Goal: Transaction & Acquisition: Purchase product/service

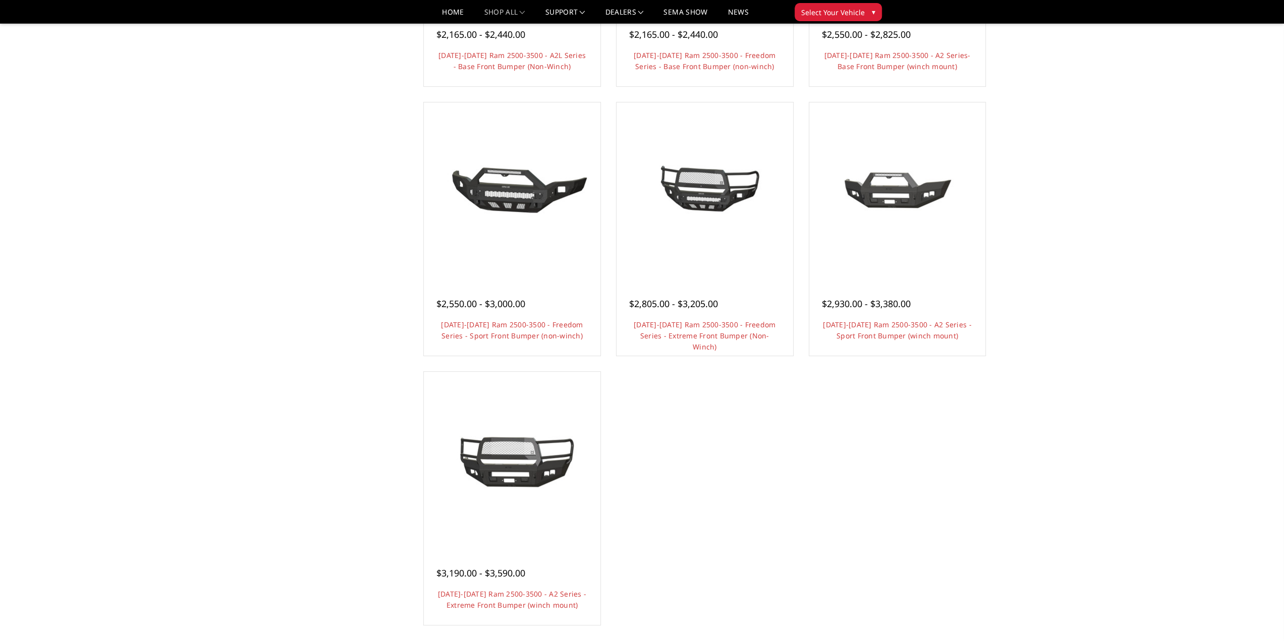
scroll to position [605, 0]
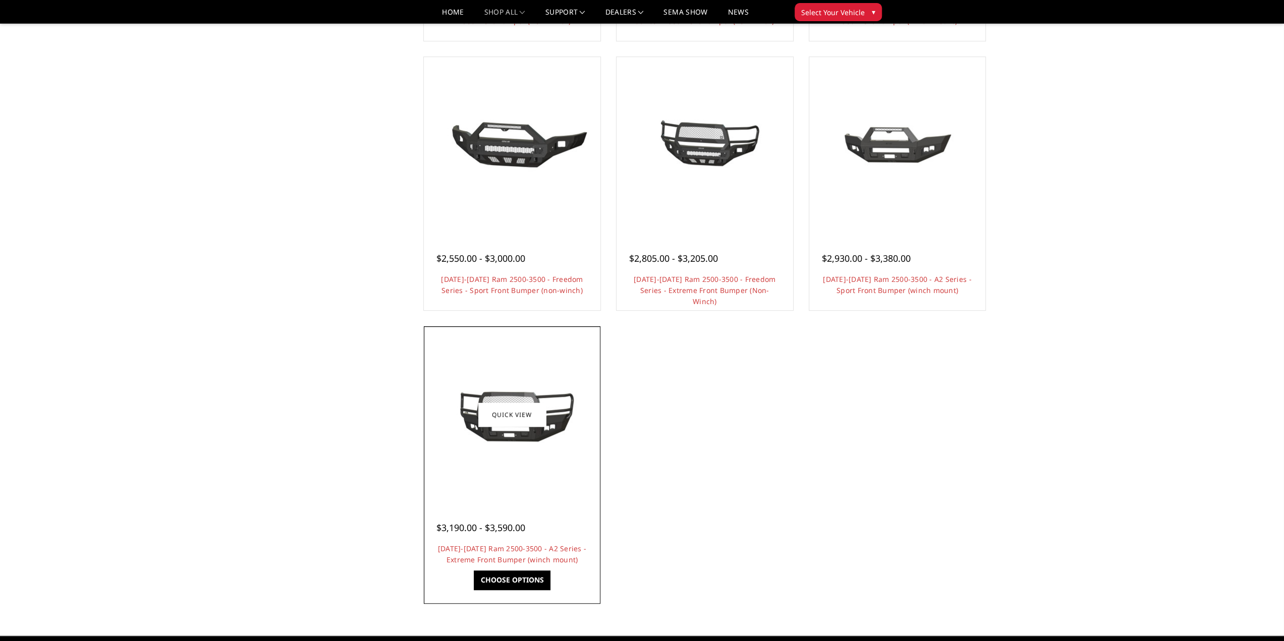
click at [561, 431] on img at bounding box center [511, 414] width 161 height 73
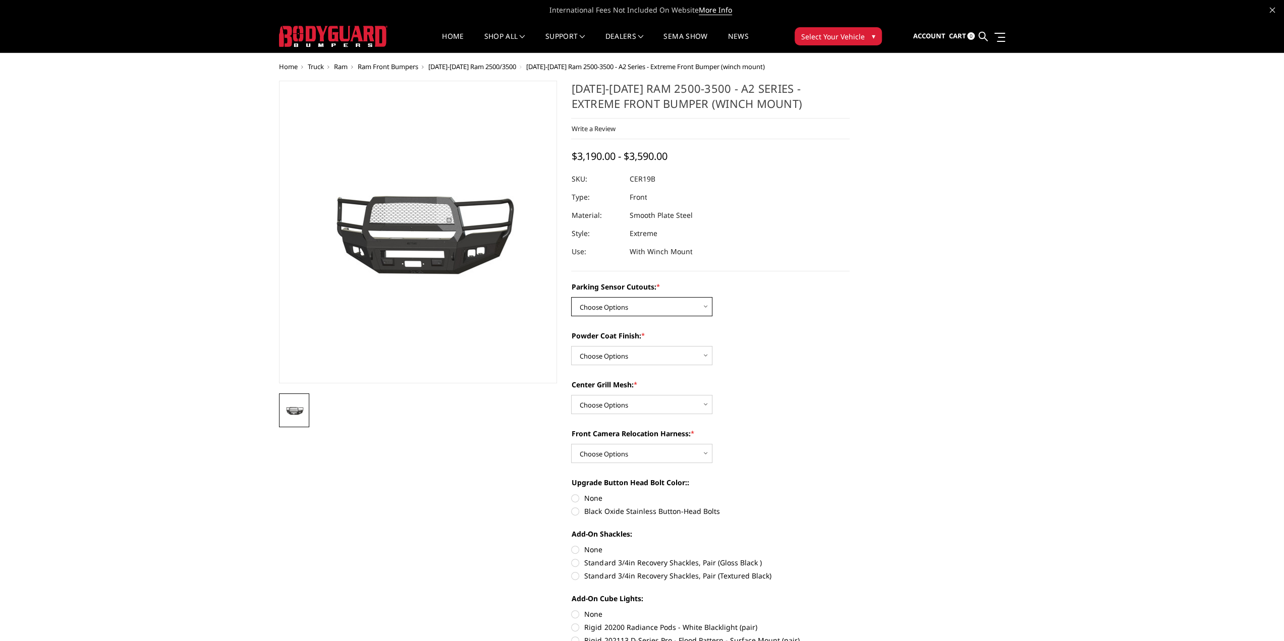
click at [652, 304] on select "Choose Options No - Without Parking Sensor Cutouts Yes - With Parking Sensor Cu…" at bounding box center [641, 306] width 141 height 19
select select "1879"
click at [571, 297] on select "Choose Options No - Without Parking Sensor Cutouts Yes - With Parking Sensor Cu…" at bounding box center [641, 306] width 141 height 19
click at [663, 352] on select "Choose Options Bare Metal Textured Black Powder Coat" at bounding box center [641, 355] width 141 height 19
select select "1881"
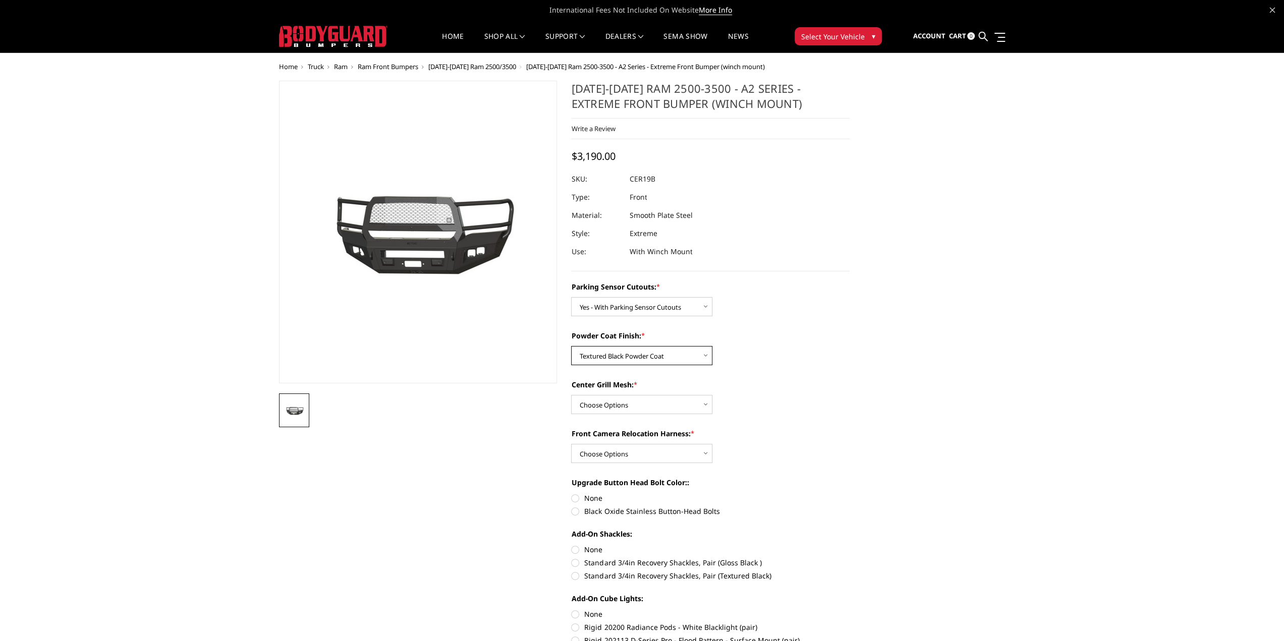
click at [571, 346] on select "Choose Options Bare Metal Textured Black Powder Coat" at bounding box center [641, 355] width 141 height 19
click at [653, 404] on select "Choose Options WITH Center Grill Mesh WITHOUT Center Grill Mesh" at bounding box center [641, 404] width 141 height 19
select select "1882"
click at [571, 395] on select "Choose Options WITH Center Grill Mesh WITHOUT Center Grill Mesh" at bounding box center [641, 404] width 141 height 19
click at [661, 454] on select "Choose Options WITH Front Camera Relocation Harness WITHOUT Front Camera Reloca…" at bounding box center [641, 453] width 141 height 19
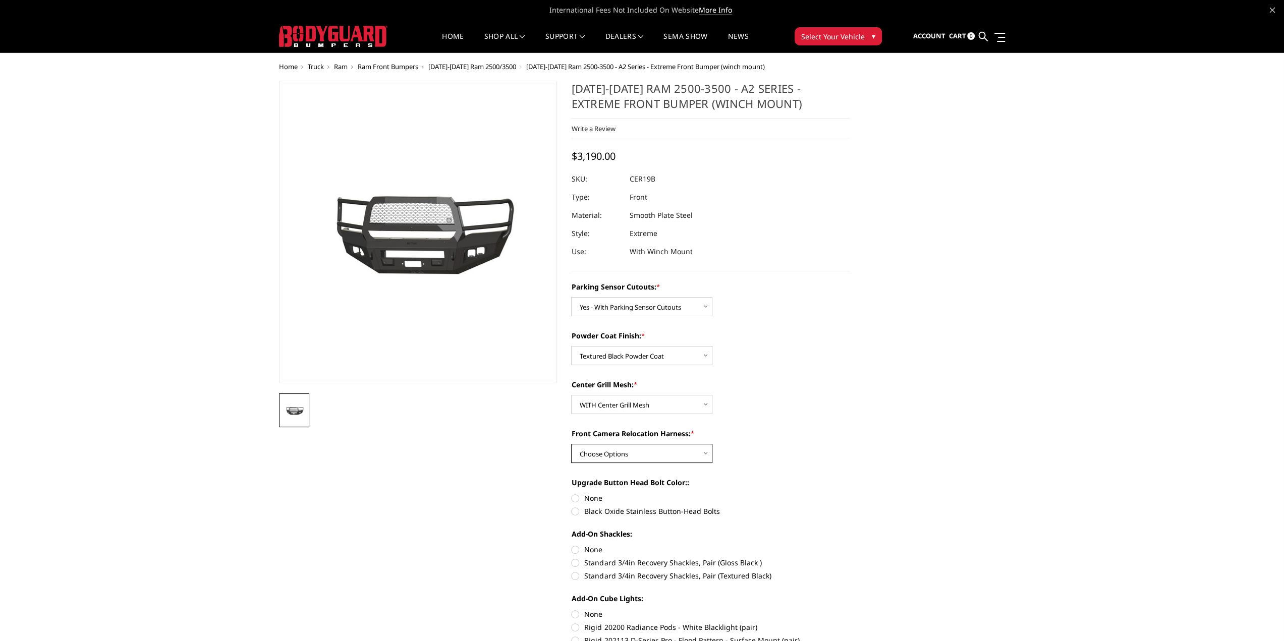
select select "1884"
click at [571, 444] on select "Choose Options WITH Front Camera Relocation Harness WITHOUT Front Camera Reloca…" at bounding box center [641, 453] width 141 height 19
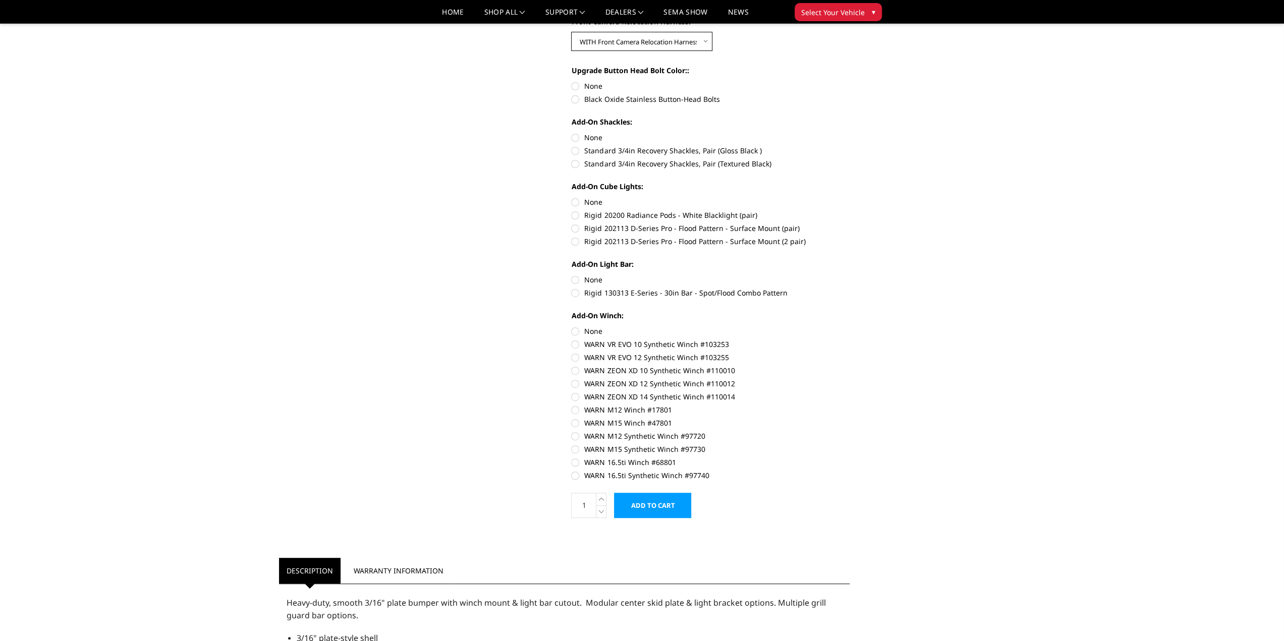
scroll to position [404, 0]
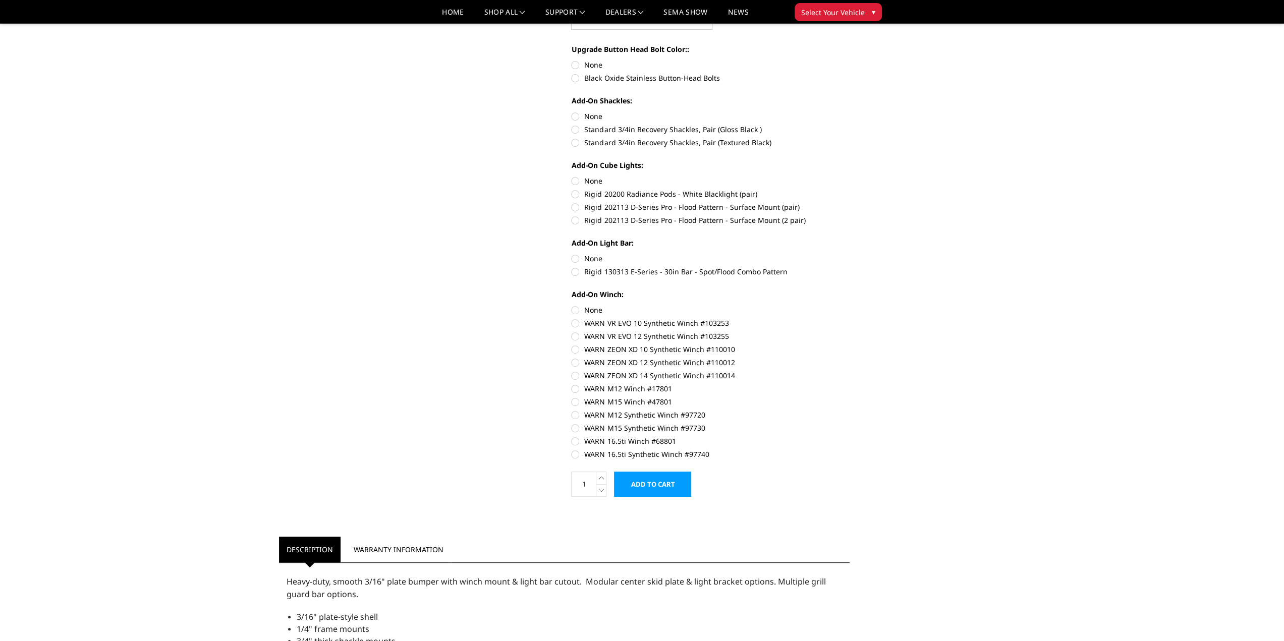
click at [620, 427] on label "WARN M15 Synthetic Winch #97730" at bounding box center [710, 428] width 278 height 11
click at [849, 410] on input "WARN M15 Synthetic Winch #97730" at bounding box center [849, 410] width 1 height 1
radio input "true"
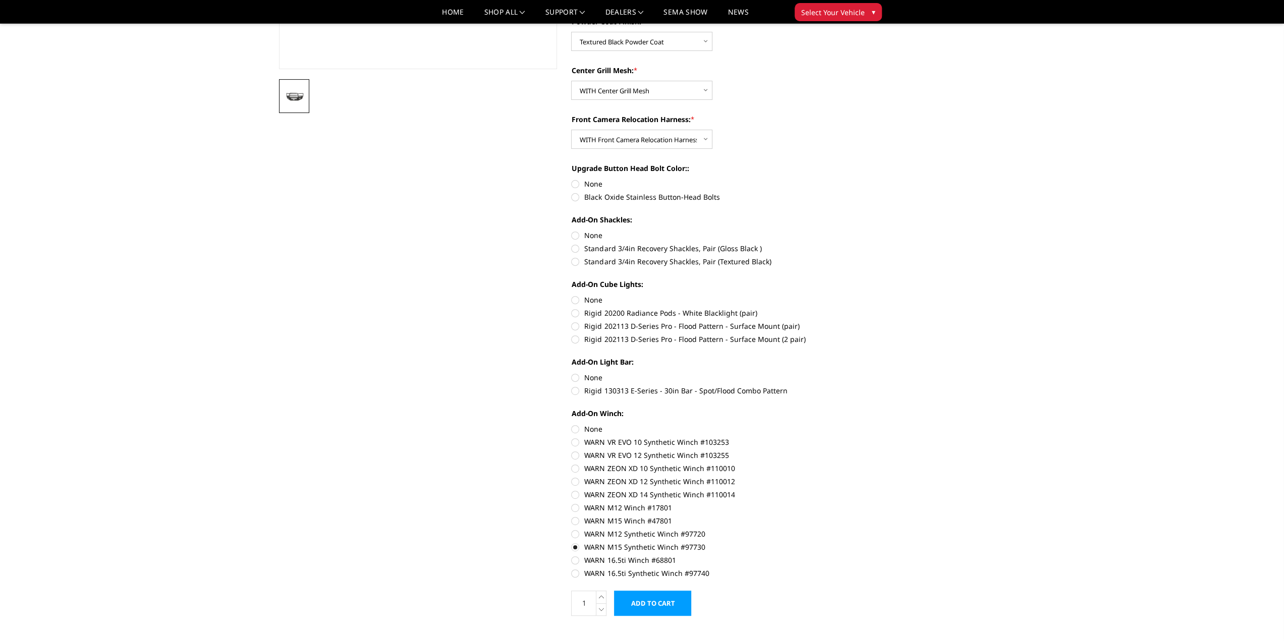
scroll to position [252, 0]
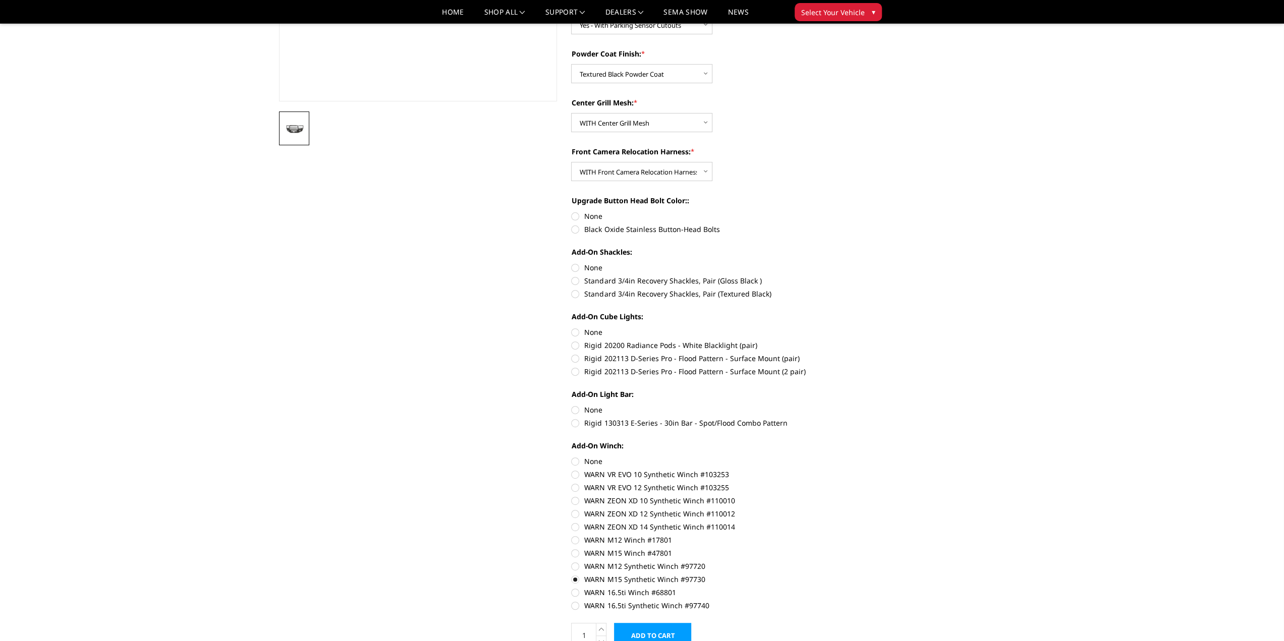
click at [676, 423] on label "Rigid 130313 E-Series - 30in Bar - Spot/Flood Combo Pattern" at bounding box center [710, 423] width 278 height 11
click at [849, 405] on input "Rigid 130313 E-Series - 30in Bar - Spot/Flood Combo Pattern" at bounding box center [849, 405] width 1 height 1
radio input "true"
click at [670, 370] on label "Rigid 202113 D-Series Pro - Flood Pattern - Surface Mount (2 pair)" at bounding box center [710, 371] width 278 height 11
click at [849, 354] on input "Rigid 202113 D-Series Pro - Flood Pattern - Surface Mount (2 pair)" at bounding box center [849, 353] width 1 height 1
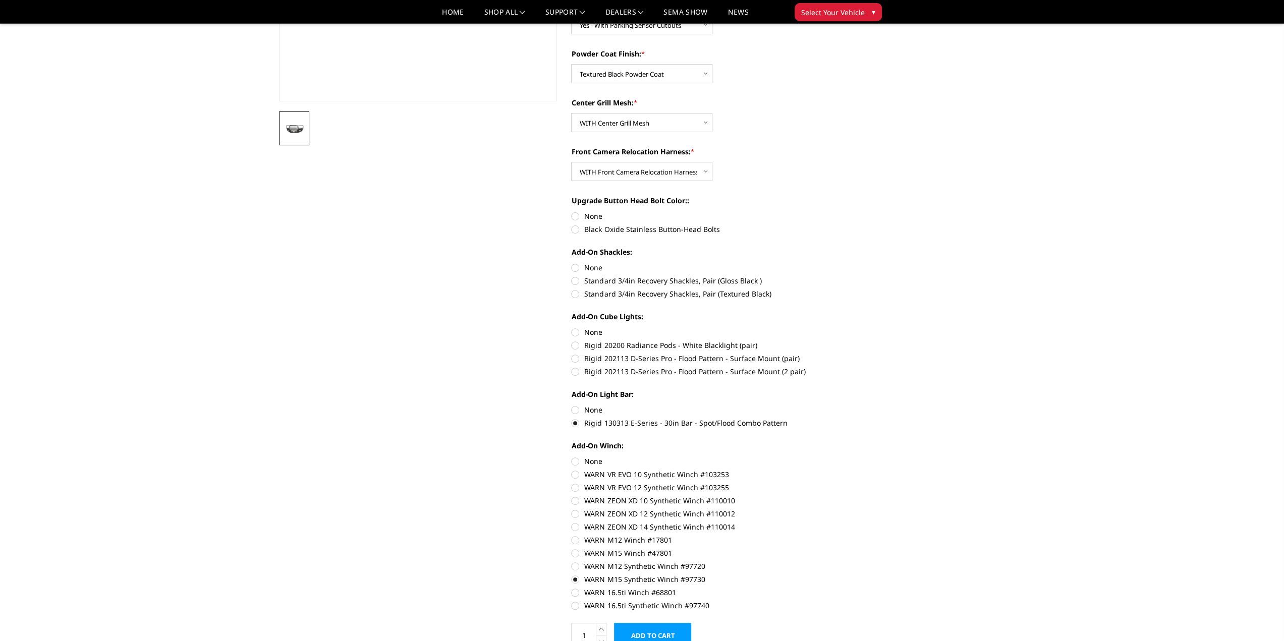
radio input "true"
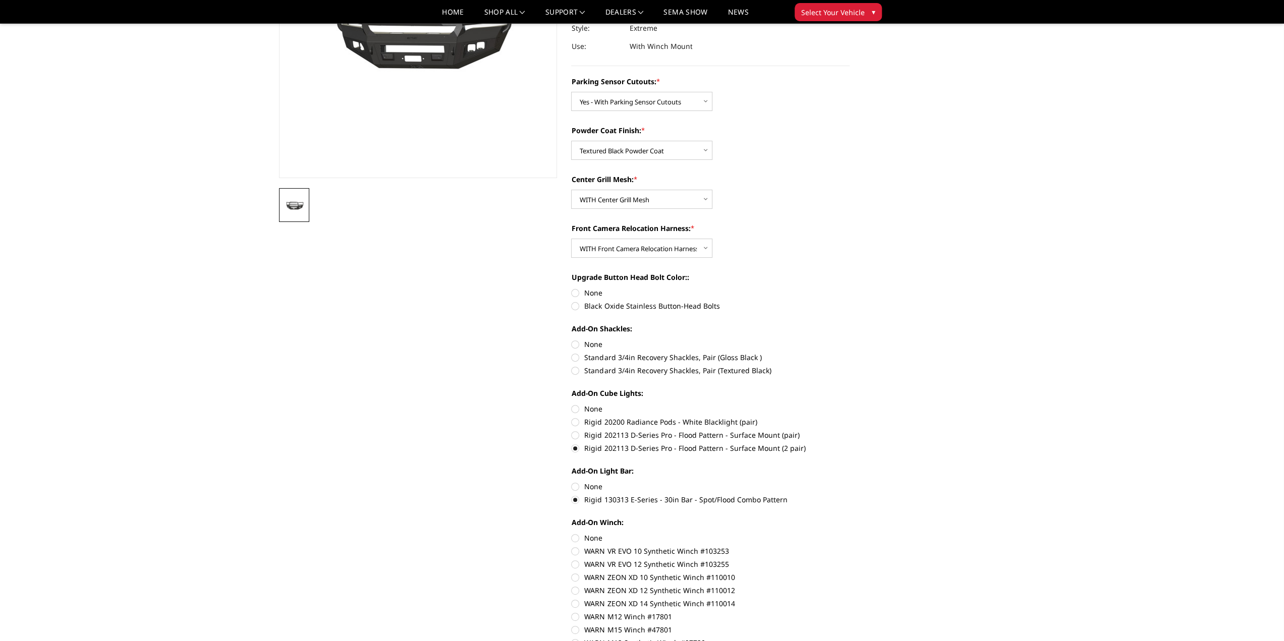
scroll to position [151, 0]
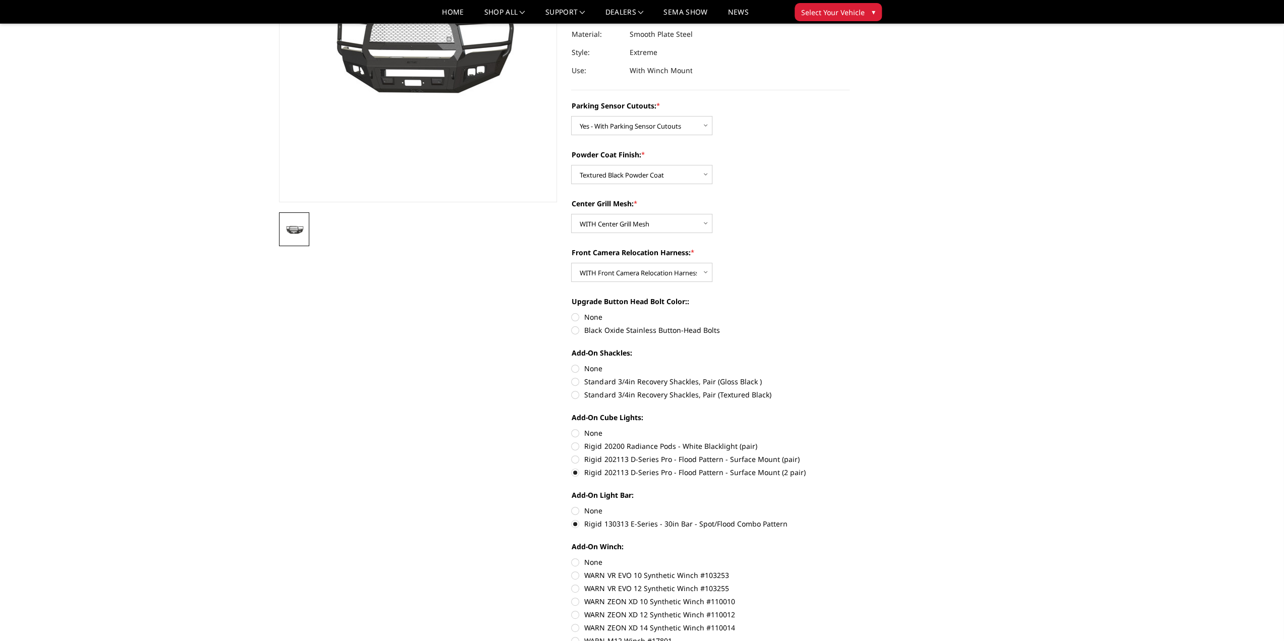
click at [682, 395] on label "Standard 3/4in Recovery Shackles, Pair (Textured Black)" at bounding box center [710, 394] width 278 height 11
click at [849, 377] on input "Standard 3/4in Recovery Shackles, Pair (Textured Black)" at bounding box center [849, 376] width 1 height 1
radio input "true"
click at [651, 331] on label "Black Oxide Stainless Button-Head Bolts" at bounding box center [710, 330] width 278 height 11
click at [849, 312] on input "Black Oxide Stainless Button-Head Bolts" at bounding box center [849, 312] width 1 height 1
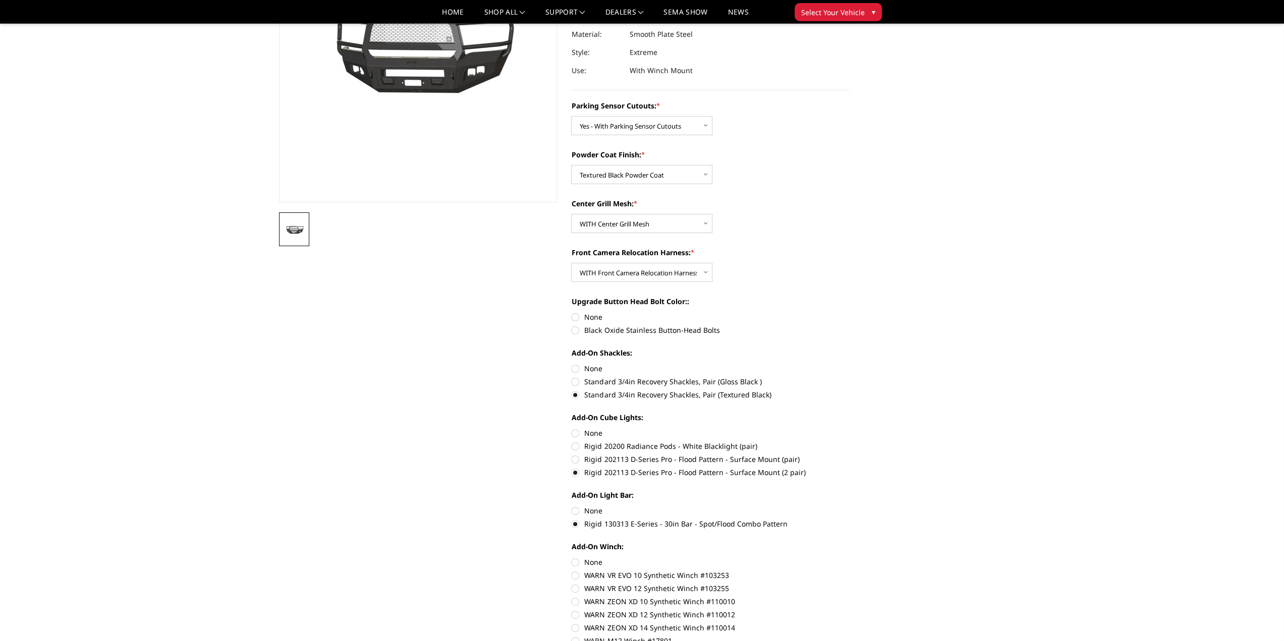
radio input "true"
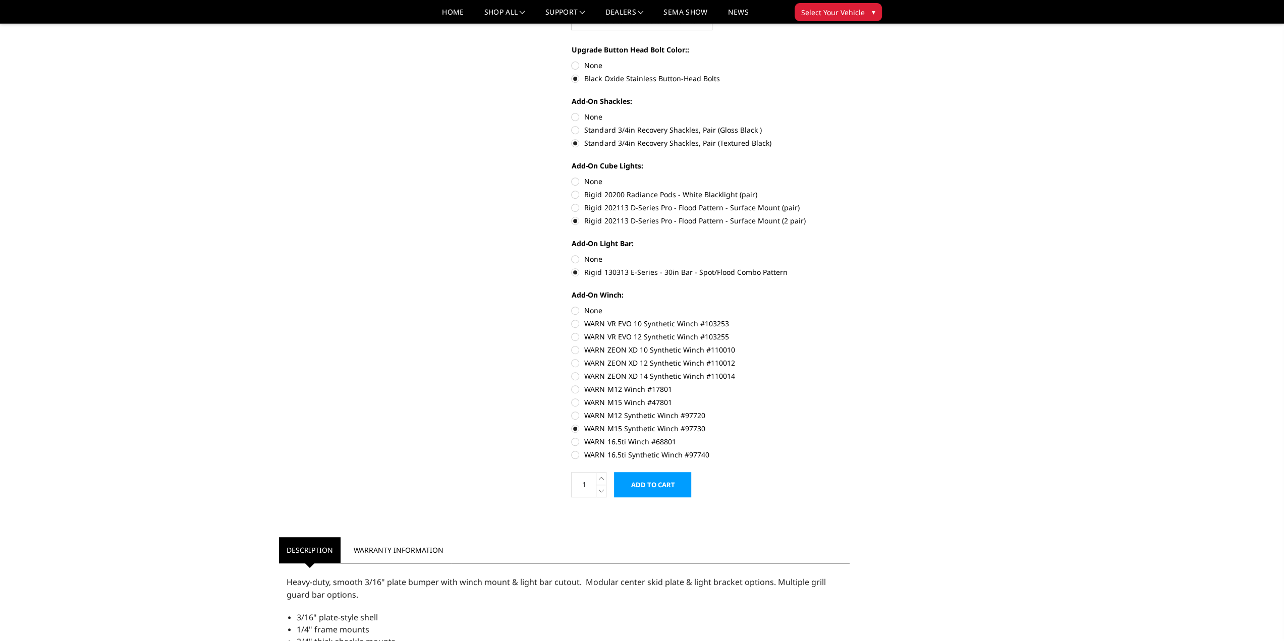
scroll to position [404, 0]
click at [661, 485] on input "Add to Cart" at bounding box center [652, 484] width 77 height 25
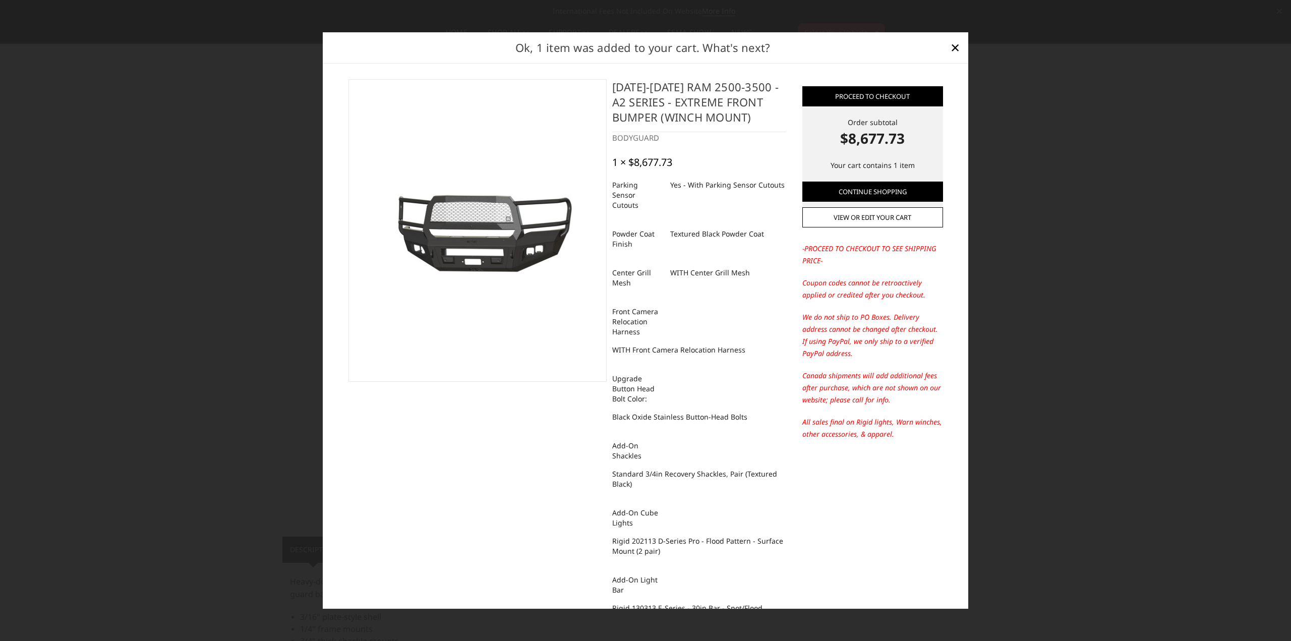
click at [1075, 299] on div at bounding box center [645, 320] width 1291 height 641
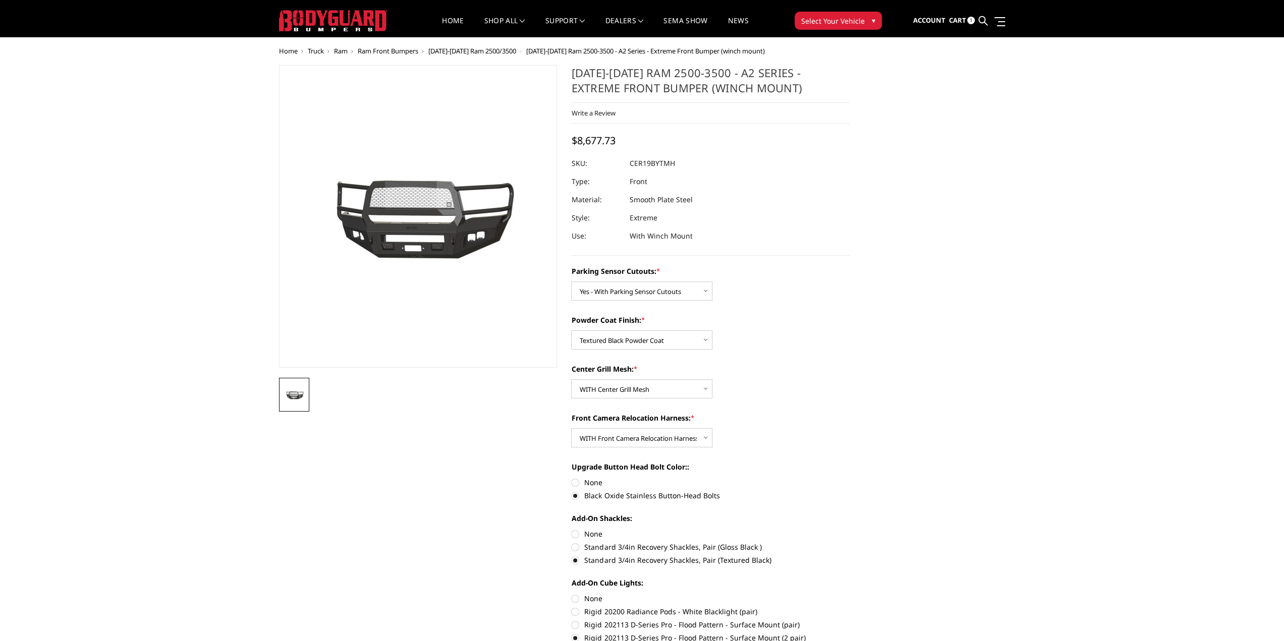
scroll to position [0, 0]
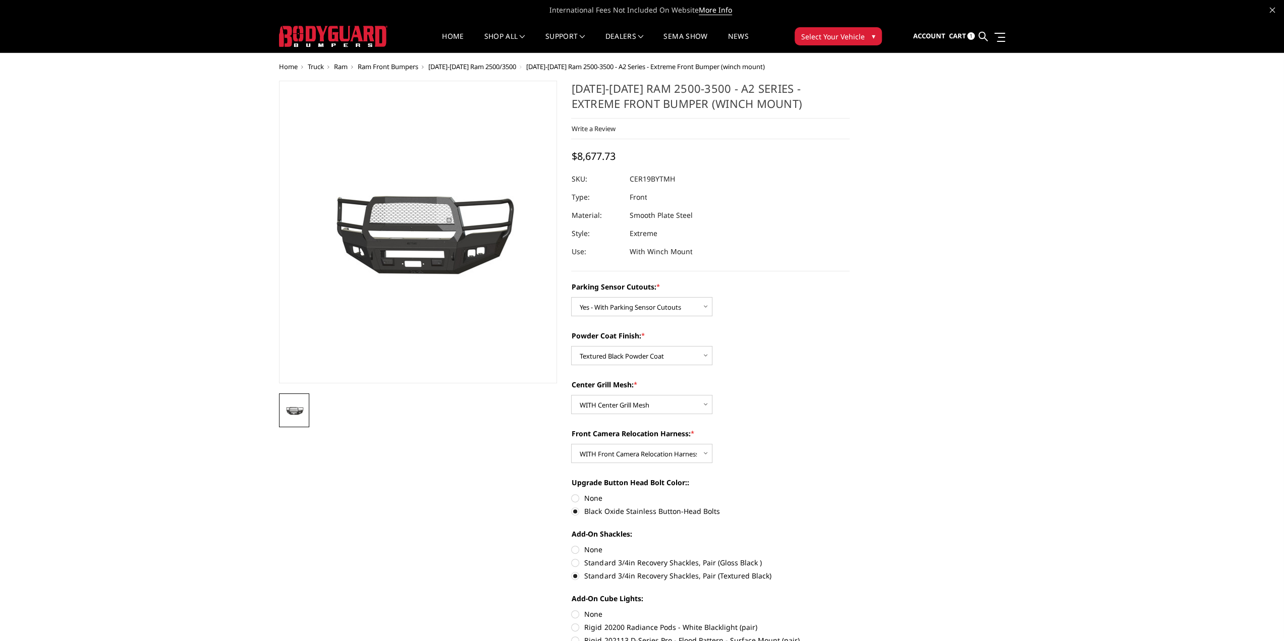
click at [340, 65] on span "Ram" at bounding box center [341, 66] width 14 height 9
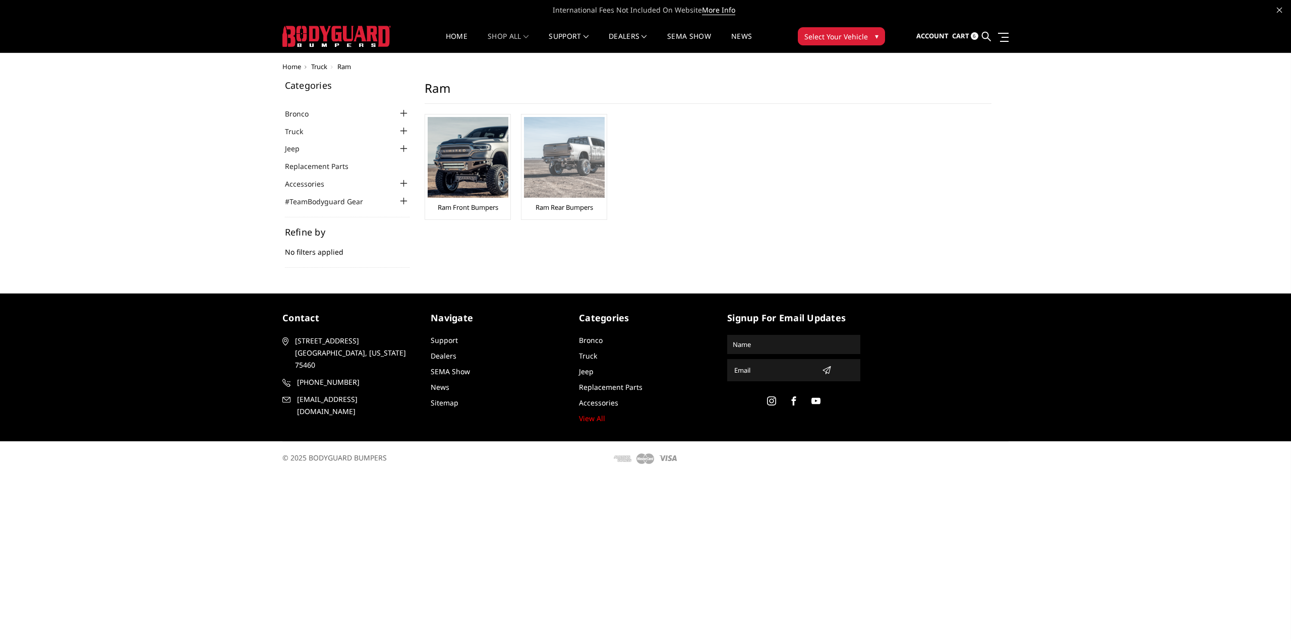
click at [579, 203] on link "Ram Rear Bumpers" at bounding box center [565, 207] width 58 height 9
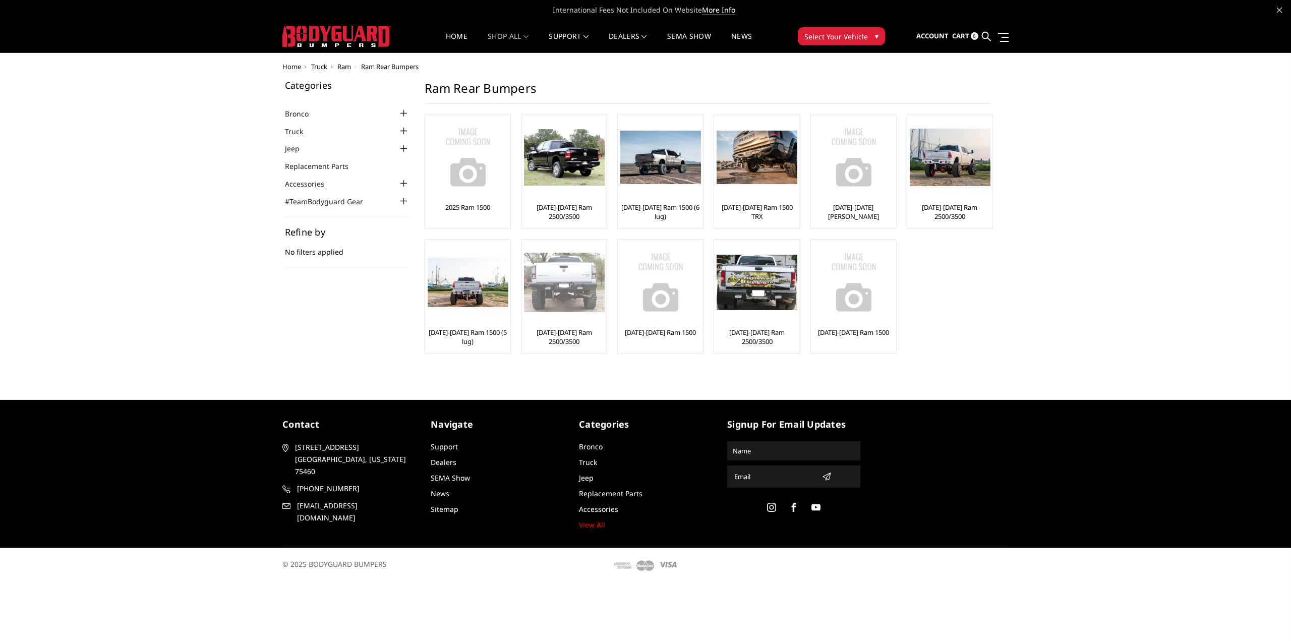
click at [550, 334] on link "[DATE]-[DATE] Ram 2500/3500" at bounding box center [564, 337] width 80 height 18
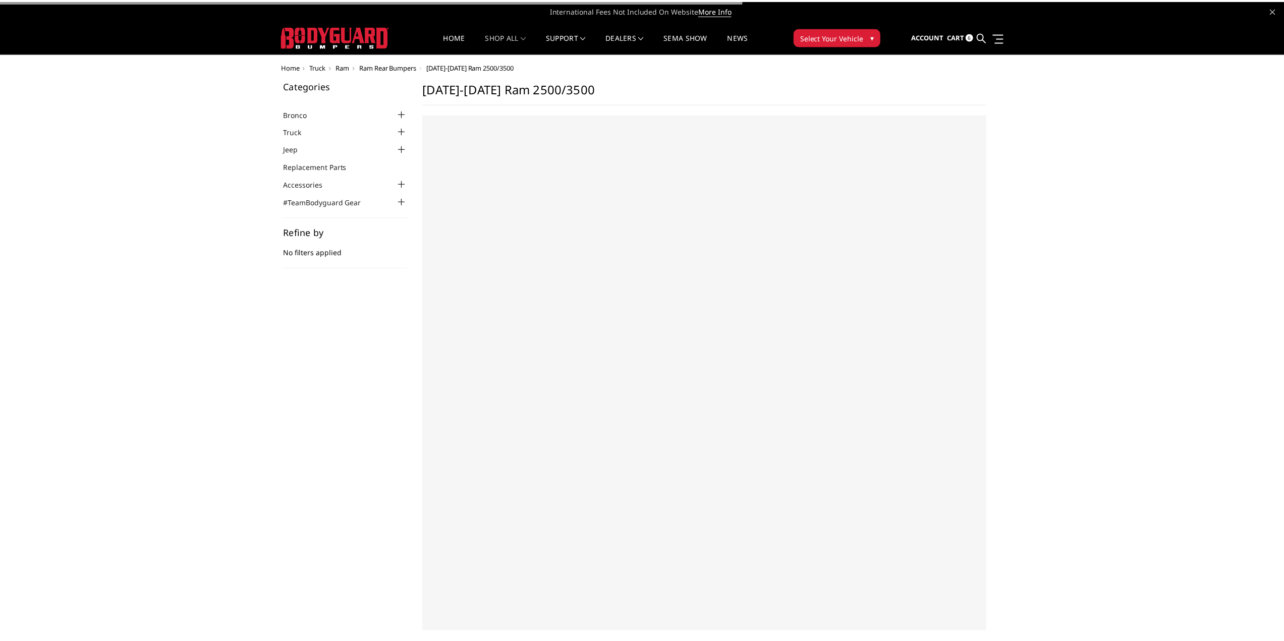
select select "US"
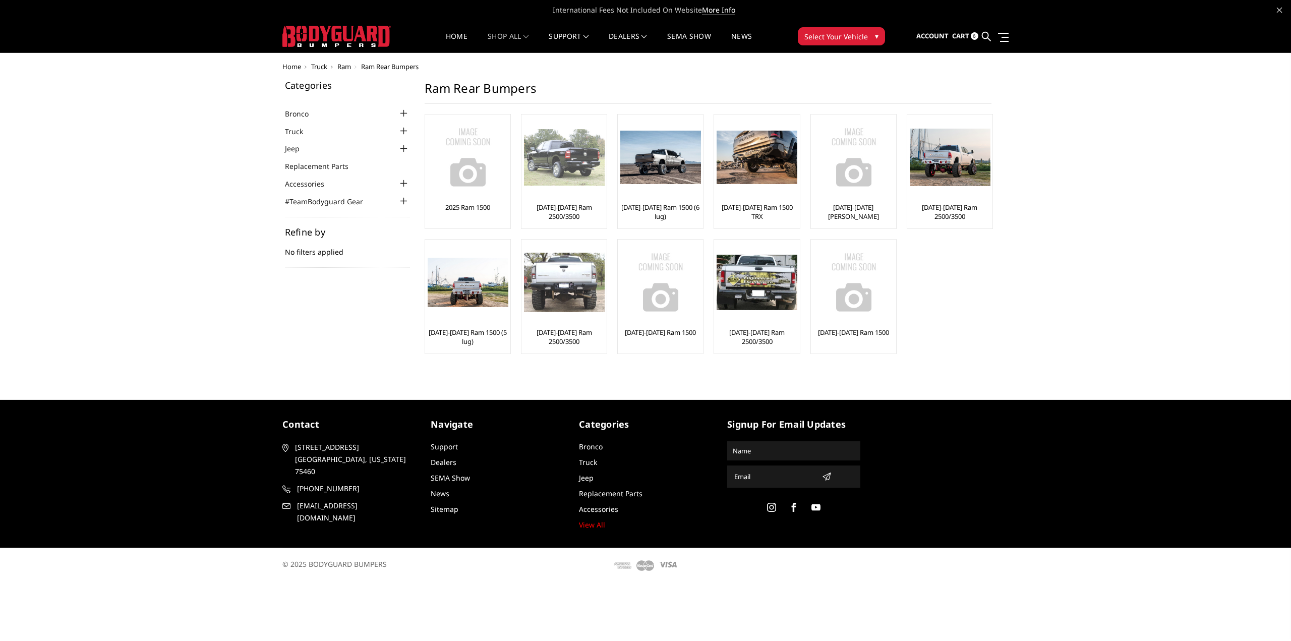
click at [574, 214] on link "[DATE]-[DATE] Ram 2500/3500" at bounding box center [564, 212] width 80 height 18
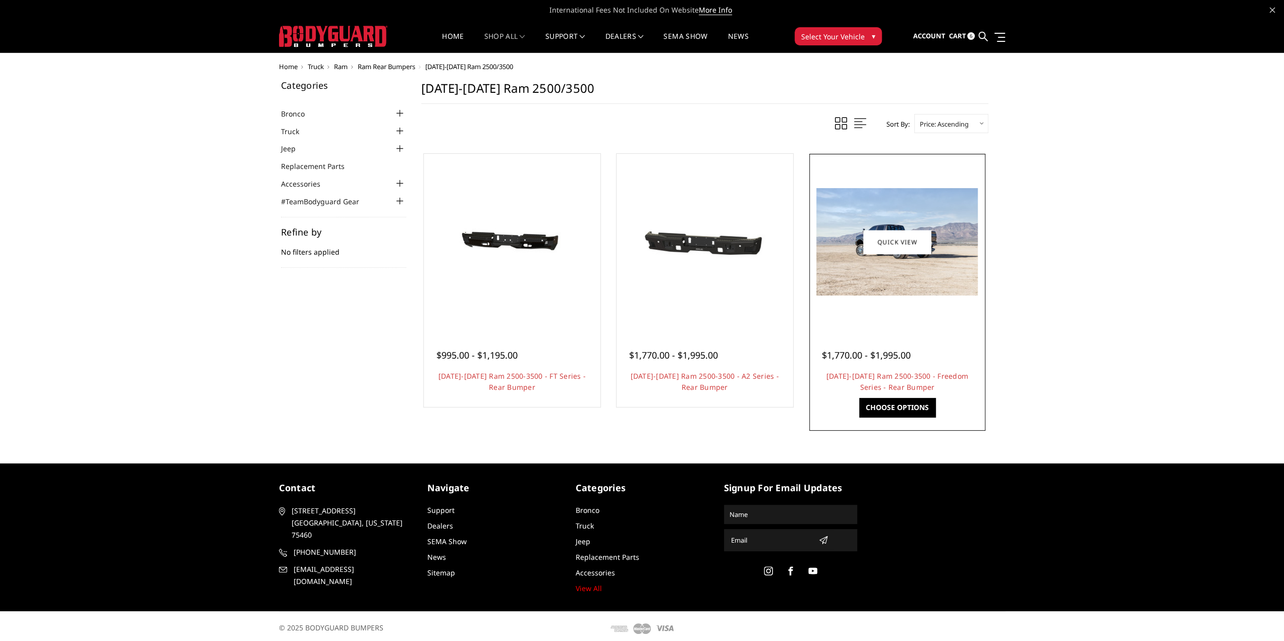
click at [906, 275] on img at bounding box center [896, 241] width 161 height 107
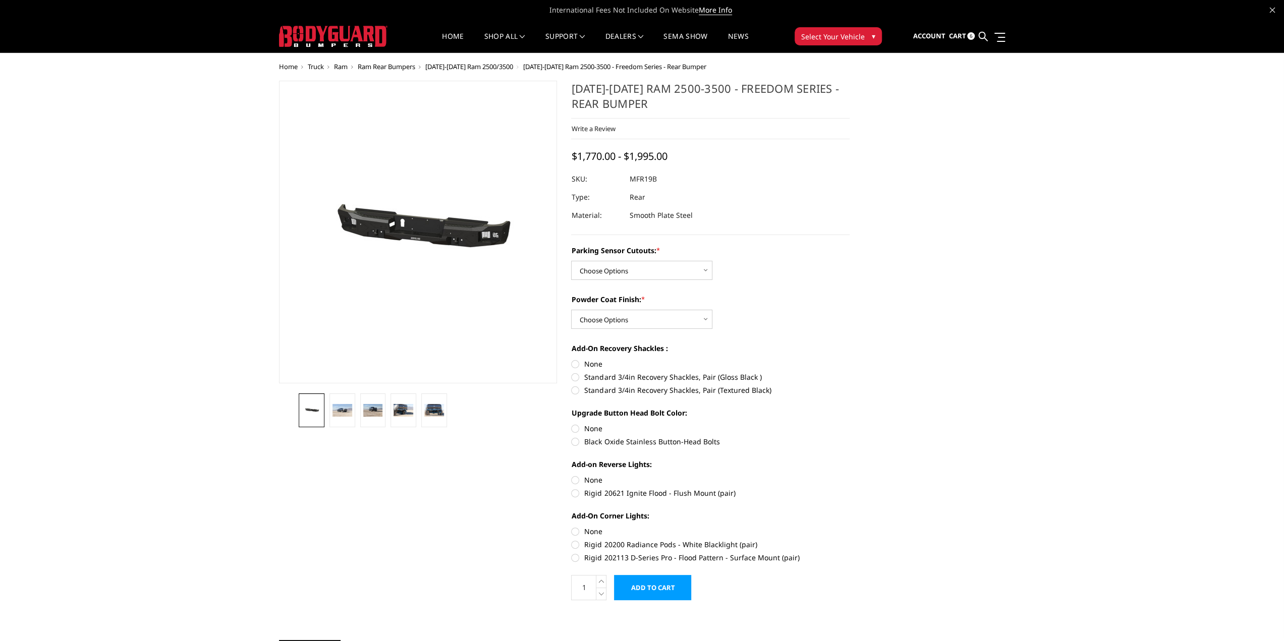
drag, startPoint x: 642, startPoint y: 251, endPoint x: 642, endPoint y: 262, distance: 11.1
click at [642, 256] on div "Parking Sensor Cutouts: * Choose Options No - Without Parking Sensor Cutouts Ye…" at bounding box center [710, 262] width 278 height 35
click at [641, 267] on select "Choose Options No - Without Parking Sensor Cutouts Yes - With Parking Sensor Cu…" at bounding box center [641, 270] width 141 height 19
select select "2709"
click at [571, 261] on select "Choose Options No - Without Parking Sensor Cutouts Yes - With Parking Sensor Cu…" at bounding box center [641, 270] width 141 height 19
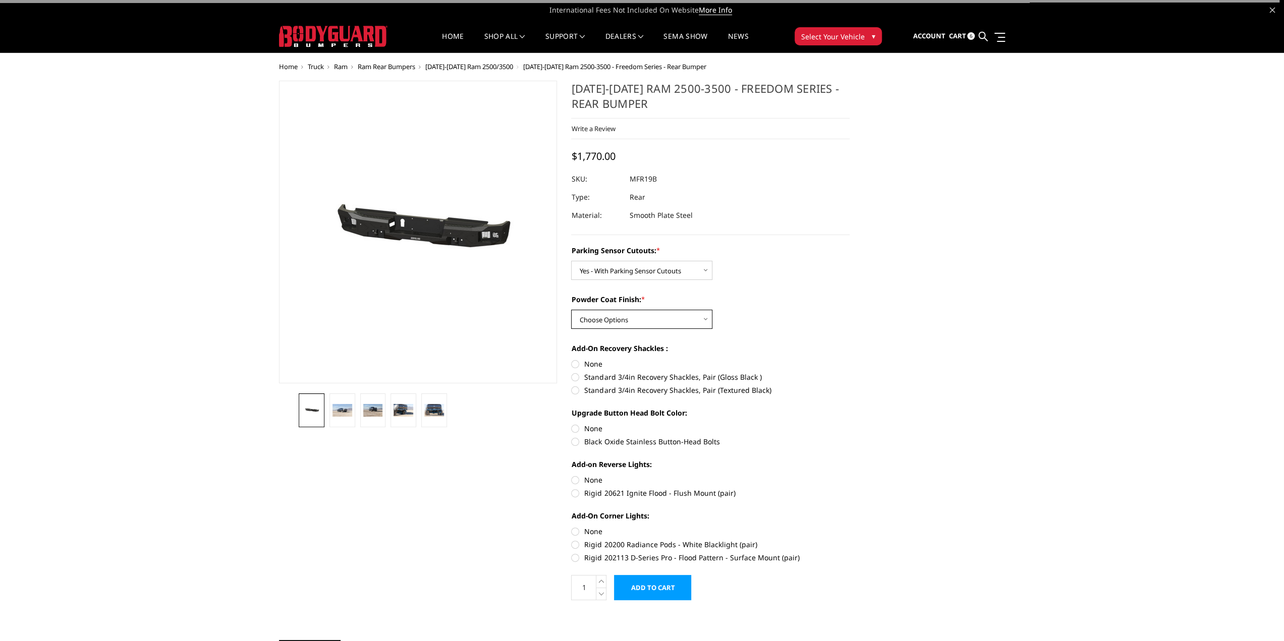
click at [634, 318] on select "Choose Options Bare Metal Texture Black Powder Coat" at bounding box center [641, 319] width 141 height 19
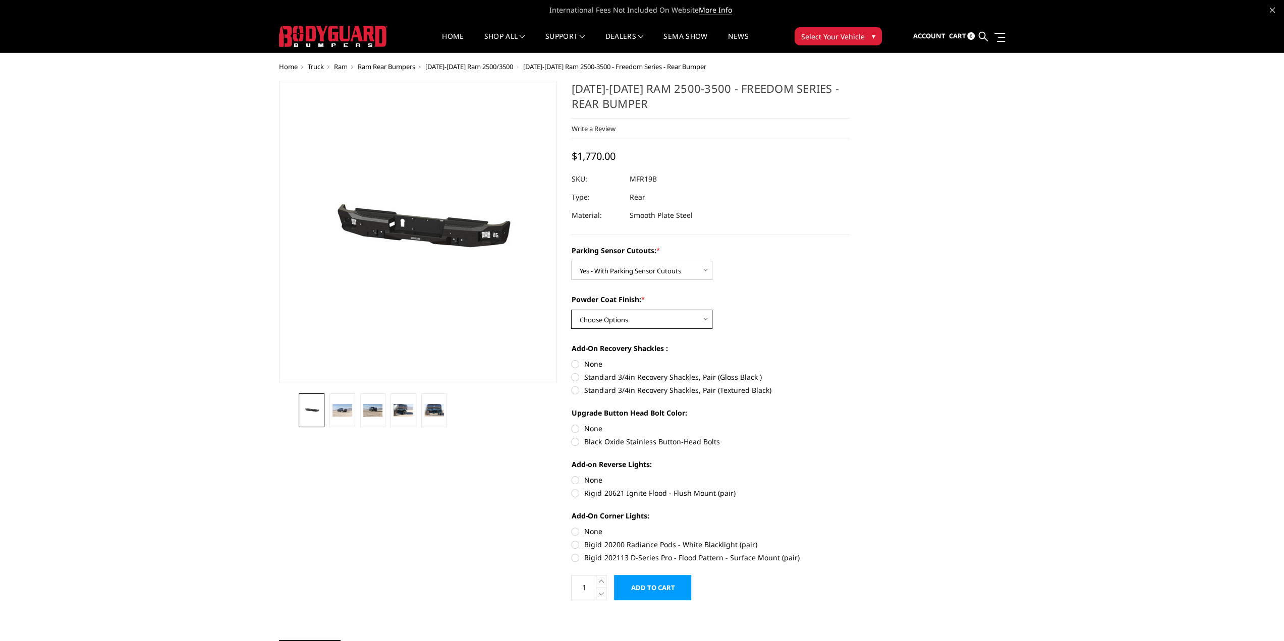
select select "2711"
click at [571, 310] on select "Choose Options Bare Metal Texture Black Powder Coat" at bounding box center [641, 319] width 141 height 19
click at [591, 390] on label "Standard 3/4in Recovery Shackles, Pair (Textured Black)" at bounding box center [710, 390] width 278 height 11
click at [849, 372] on input "Standard 3/4in Recovery Shackles, Pair (Textured Black)" at bounding box center [849, 372] width 1 height 1
radio input "true"
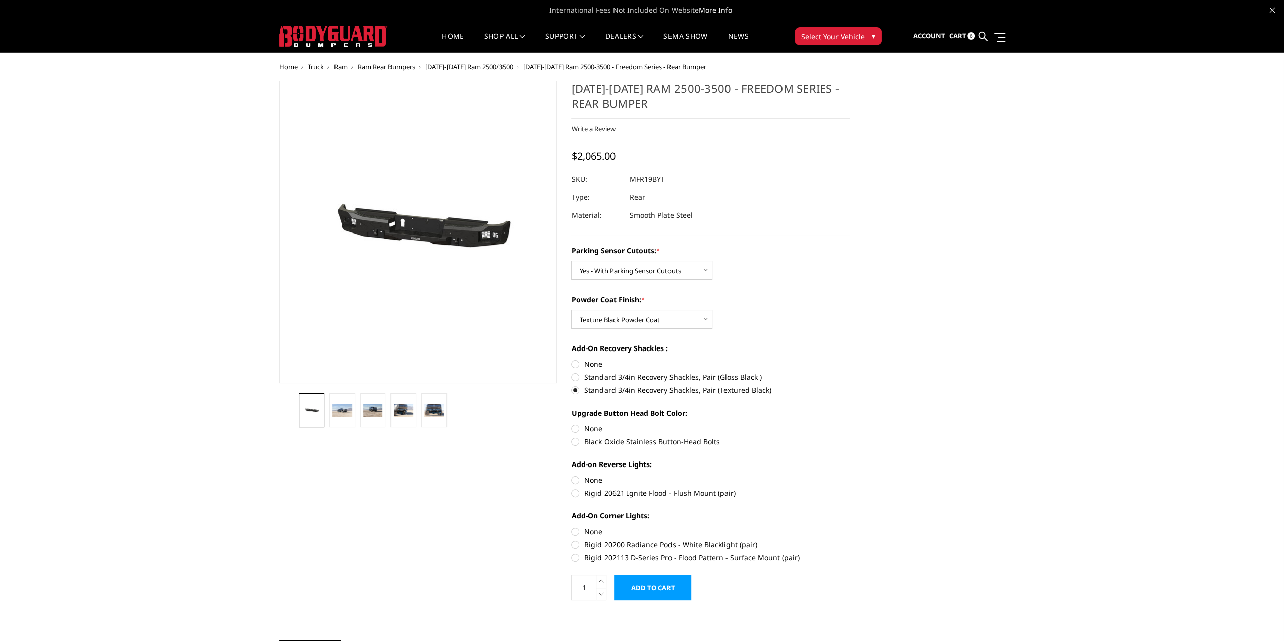
click at [647, 444] on label "Black Oxide Stainless Button-Head Bolts" at bounding box center [710, 441] width 278 height 11
click at [849, 424] on input "Black Oxide Stainless Button-Head Bolts" at bounding box center [849, 423] width 1 height 1
radio input "true"
click at [630, 493] on label "Rigid 20621 Ignite Flood - Flush Mount (pair)" at bounding box center [710, 493] width 278 height 11
click at [849, 475] on input "Rigid 20621 Ignite Flood - Flush Mount (pair)" at bounding box center [849, 475] width 1 height 1
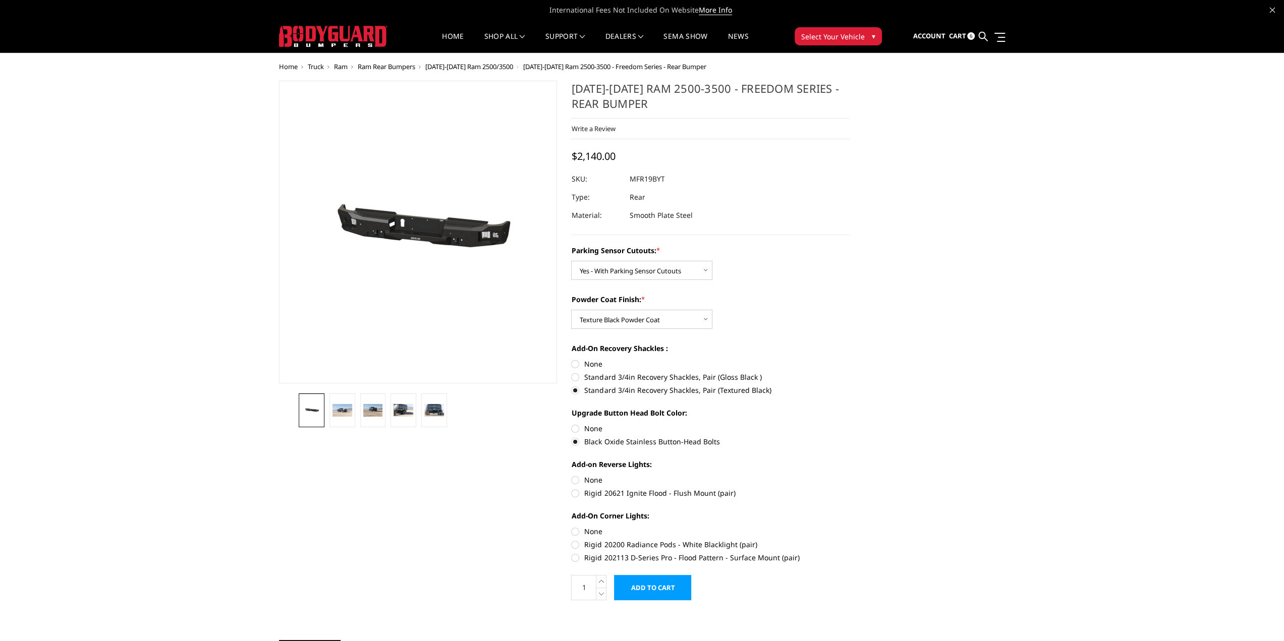
radio input "true"
click at [622, 560] on label "Rigid 202113 D-Series Pro - Flood Pattern - Surface Mount (pair)" at bounding box center [710, 557] width 278 height 11
click at [849, 540] on input "Rigid 202113 D-Series Pro - Flood Pattern - Surface Mount (pair)" at bounding box center [849, 539] width 1 height 1
radio input "true"
click at [674, 588] on input "Add to Cart" at bounding box center [652, 587] width 77 height 25
